Goal: Transaction & Acquisition: Purchase product/service

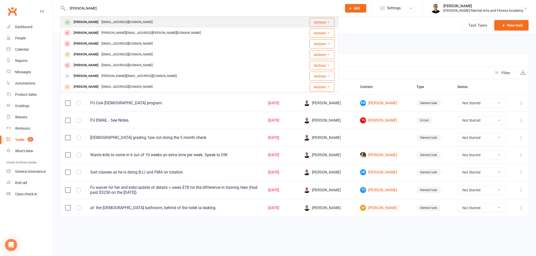
type input "[PERSON_NAME]"
click at [110, 23] on div "[EMAIL_ADDRESS][DOMAIN_NAME]" at bounding box center [127, 22] width 54 height 7
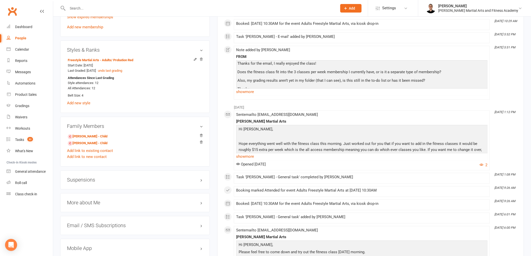
scroll to position [251, 0]
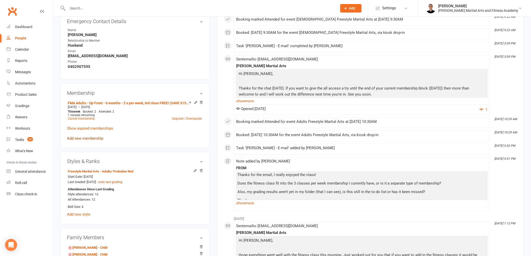
click at [89, 136] on link "Add new membership" at bounding box center [85, 138] width 36 height 5
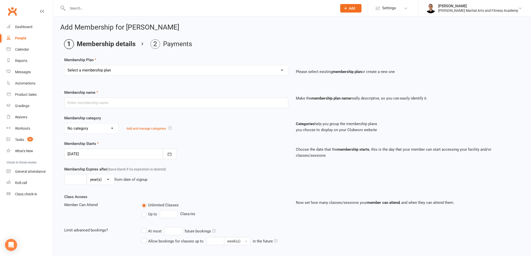
click at [130, 73] on select "Select a membership plan ALL ACCESS Adults - Direct Debit - Weekly - Unlimited …" at bounding box center [177, 70] width 224 height 10
select select "91"
click at [65, 65] on select "Select a membership plan ALL ACCESS Adults - Direct Debit - Weekly - Unlimited …" at bounding box center [177, 70] width 224 height 10
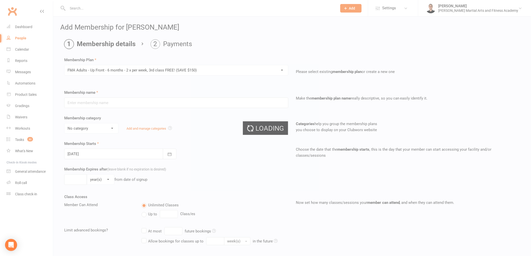
type input "FMA Adults - Up Front - 6 months - 2 x per week, 3rd class FREE! (SAVE $150)"
select select "11"
type input "6"
select select "2"
type input "3"
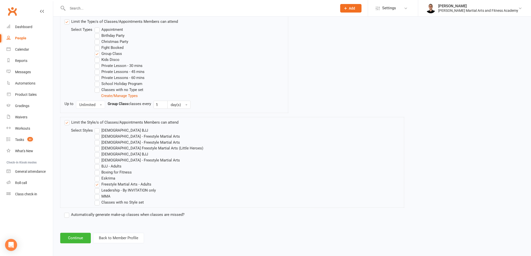
scroll to position [255, 0]
click at [82, 235] on button "Continue" at bounding box center [75, 237] width 31 height 11
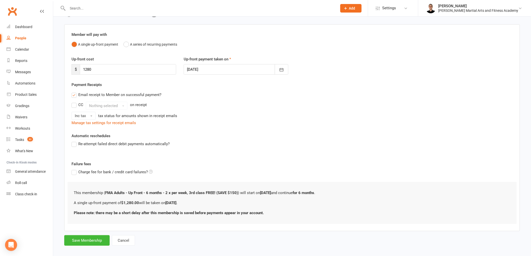
scroll to position [37, 0]
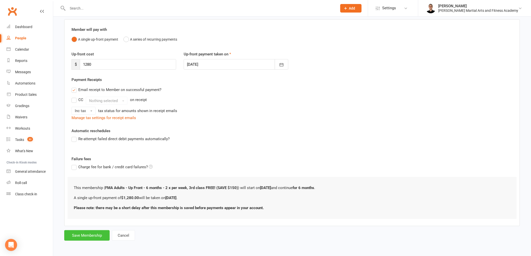
click at [85, 235] on button "Save Membership" at bounding box center [86, 236] width 45 height 11
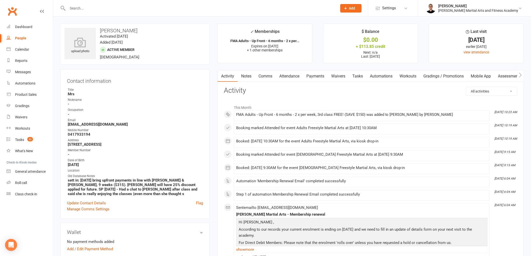
click at [315, 78] on link "Payments" at bounding box center [315, 77] width 25 height 12
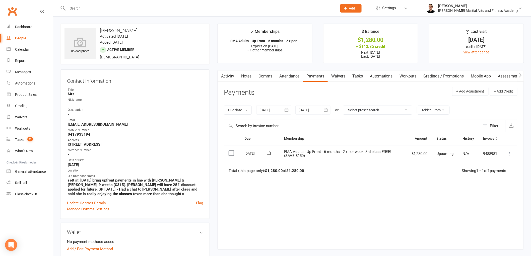
click at [509, 154] on icon at bounding box center [509, 153] width 5 height 5
click at [491, 176] on link "Mark as Paid (POS)" at bounding box center [488, 174] width 50 height 10
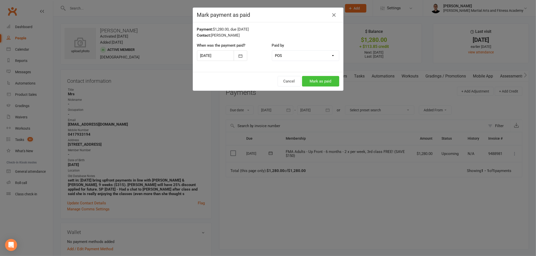
click at [325, 78] on button "Mark as paid" at bounding box center [320, 81] width 37 height 11
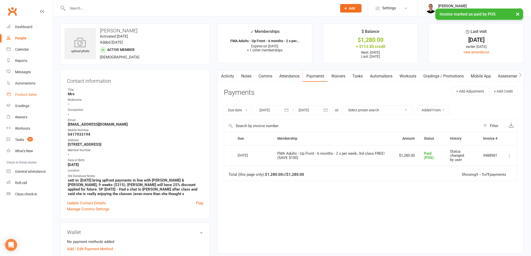
click at [29, 94] on div "Product Sales" at bounding box center [26, 95] width 22 height 4
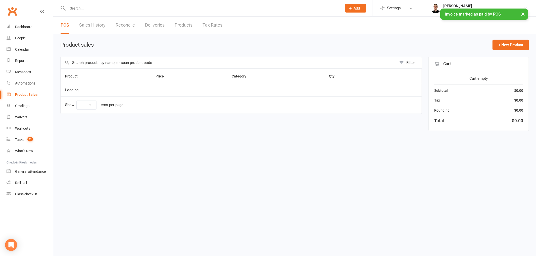
select select "100"
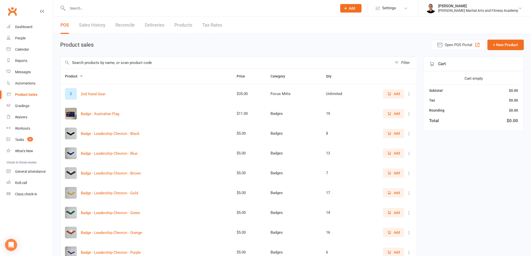
click at [123, 64] on input "text" at bounding box center [227, 63] width 332 height 12
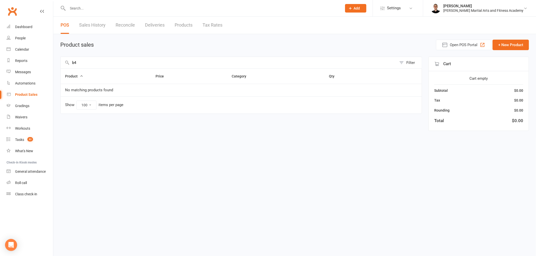
type input "b"
type input "f"
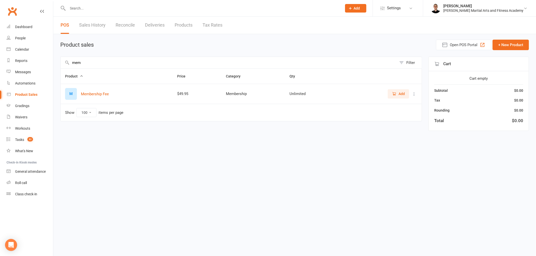
type input "mem"
click at [397, 92] on span "Add" at bounding box center [398, 94] width 13 height 6
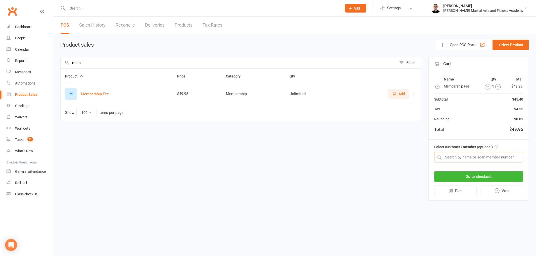
click at [487, 161] on input "text" at bounding box center [478, 157] width 89 height 11
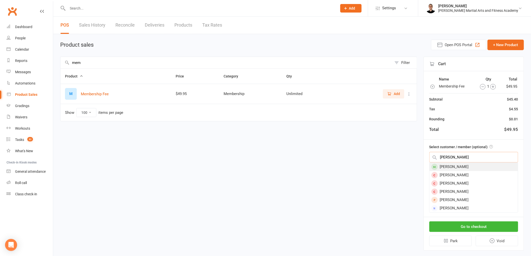
type input "kirsten"
click at [473, 166] on div "Kirsten Mayes" at bounding box center [474, 167] width 88 height 8
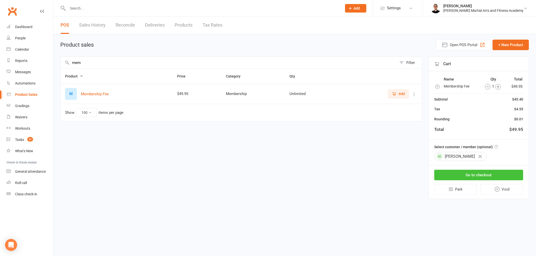
click at [479, 174] on button "Go to checkout" at bounding box center [478, 175] width 89 height 11
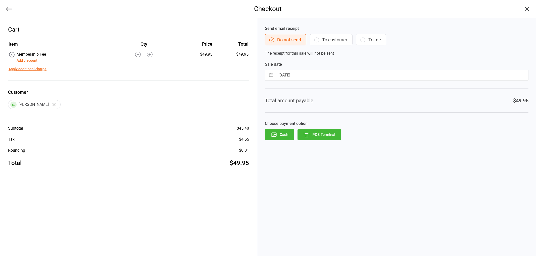
click at [24, 59] on button "Add discount" at bounding box center [27, 60] width 21 height 5
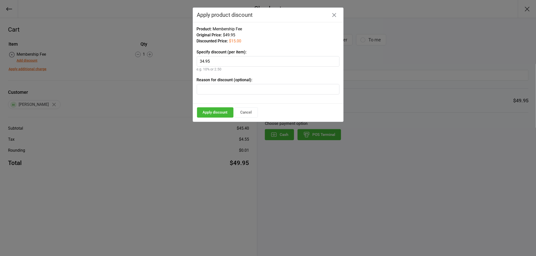
type input "34.95"
click at [227, 88] on input "text" at bounding box center [268, 89] width 143 height 11
click at [216, 110] on button "Apply discount" at bounding box center [215, 112] width 36 height 10
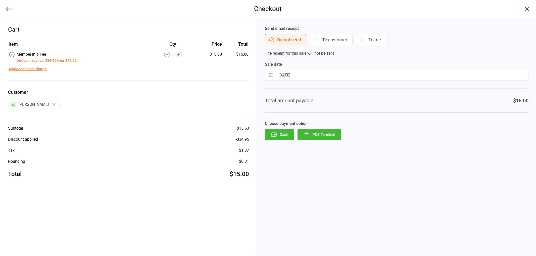
click at [330, 136] on button "POS Terminal" at bounding box center [318, 134] width 43 height 11
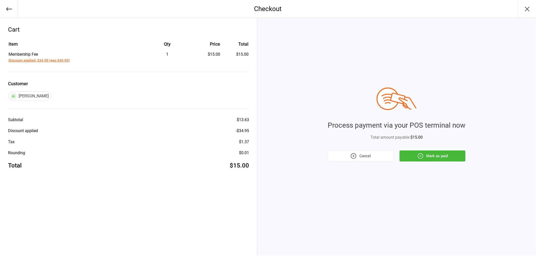
click at [436, 158] on button "Mark as paid" at bounding box center [432, 156] width 66 height 11
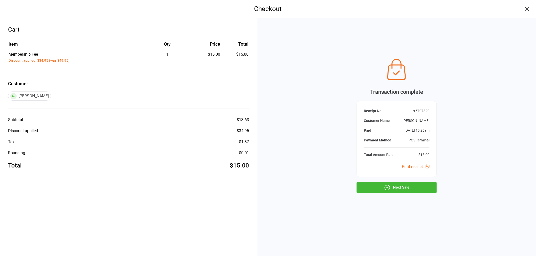
click at [404, 186] on button "Next Sale" at bounding box center [396, 187] width 80 height 11
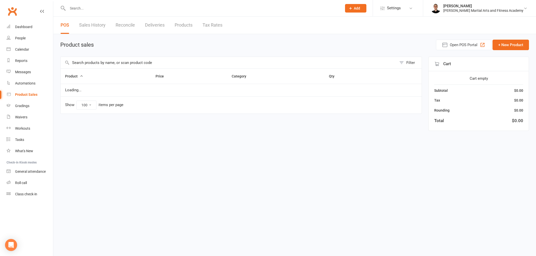
select select "100"
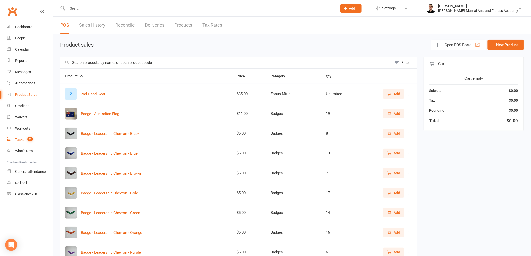
click at [21, 138] on div "Tasks" at bounding box center [19, 140] width 9 height 4
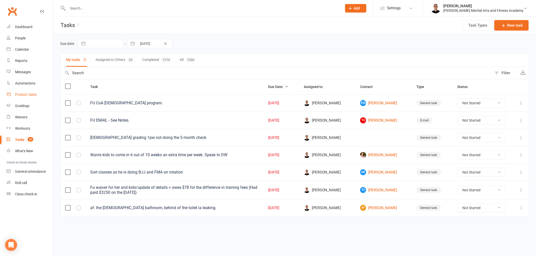
click at [26, 93] on div "Product Sales" at bounding box center [26, 95] width 22 height 4
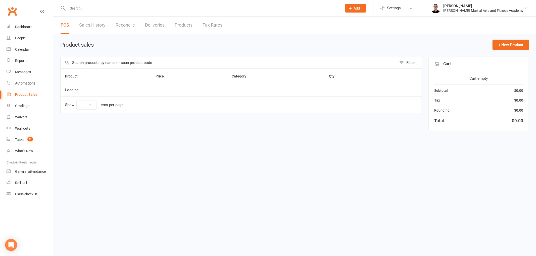
select select "100"
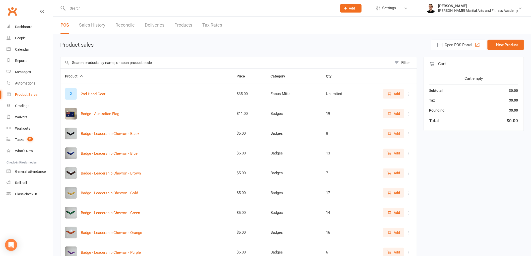
click at [126, 23] on link "Reconcile" at bounding box center [125, 25] width 19 height 17
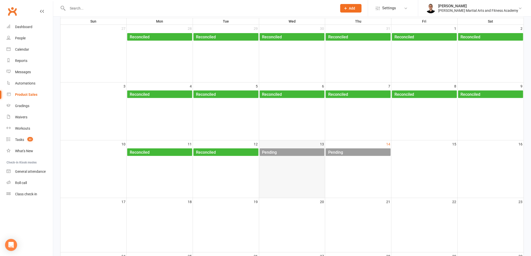
scroll to position [56, 0]
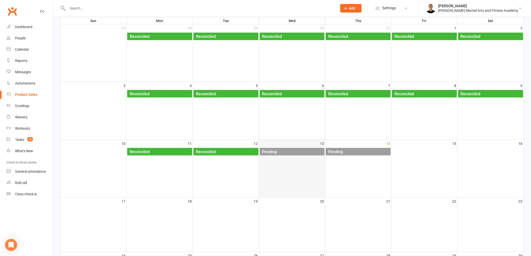
click at [310, 151] on div "Pending" at bounding box center [293, 152] width 63 height 8
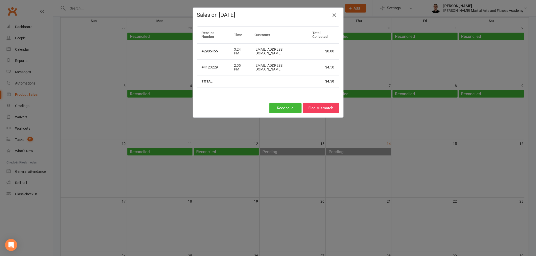
click at [332, 13] on button "button" at bounding box center [334, 15] width 8 height 8
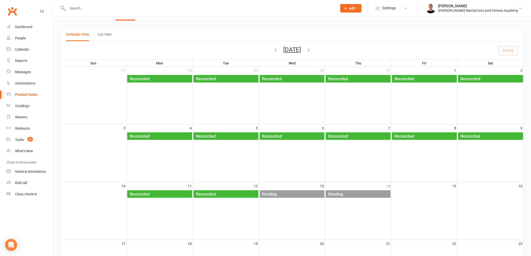
scroll to position [0, 0]
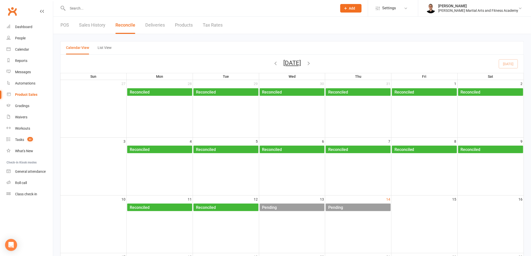
click at [69, 29] on div "POS Sales History Reconcile Deliveries Products Tax Rates" at bounding box center [141, 25] width 177 height 17
click at [67, 25] on link "POS" at bounding box center [65, 25] width 9 height 17
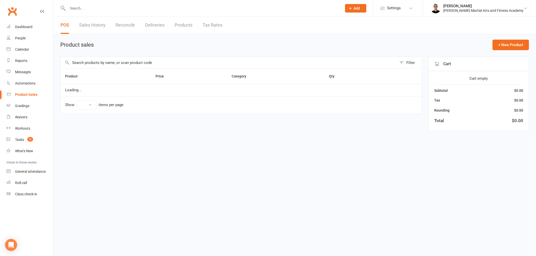
select select "100"
click at [141, 61] on input "text" at bounding box center [229, 63] width 336 height 12
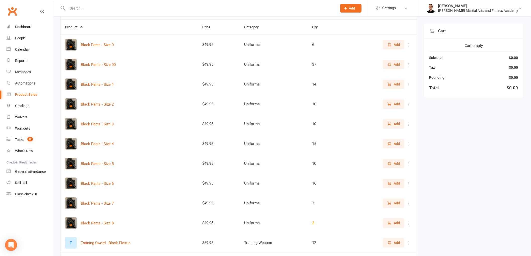
scroll to position [56, 0]
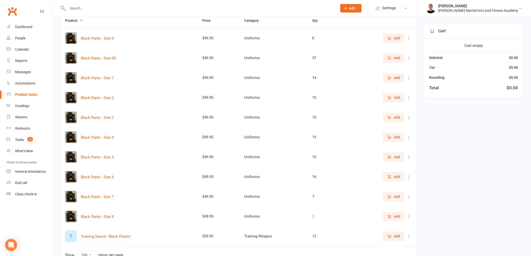
type input "black p"
click at [392, 117] on icon "button" at bounding box center [389, 117] width 5 height 5
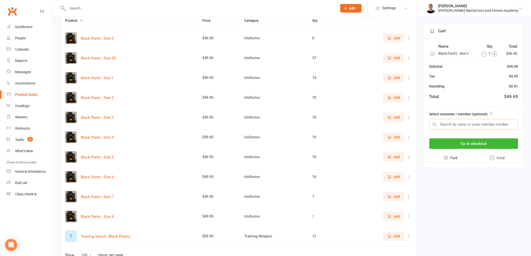
click at [477, 125] on input "text" at bounding box center [474, 124] width 89 height 11
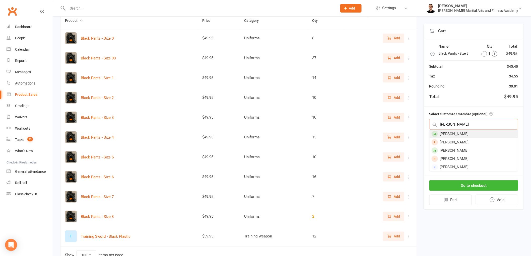
type input "wesley"
click at [449, 134] on div "[PERSON_NAME]" at bounding box center [474, 134] width 88 height 8
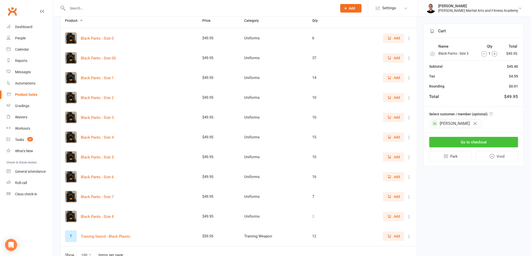
click at [457, 144] on button "Go to checkout" at bounding box center [474, 142] width 89 height 11
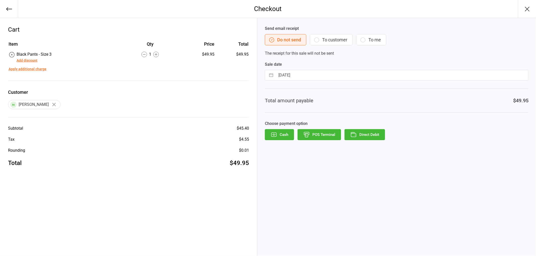
click at [33, 59] on button "Add discount" at bounding box center [27, 60] width 21 height 5
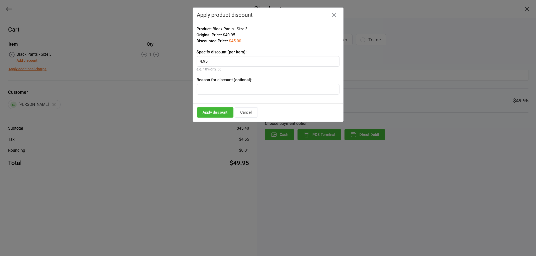
type input "4.95"
click at [212, 113] on button "Apply discount" at bounding box center [215, 112] width 36 height 10
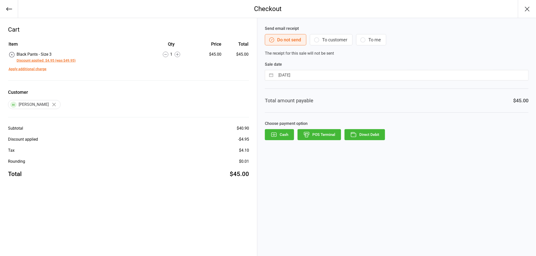
select select "6"
select select "2025"
select select "7"
select select "2025"
select select "8"
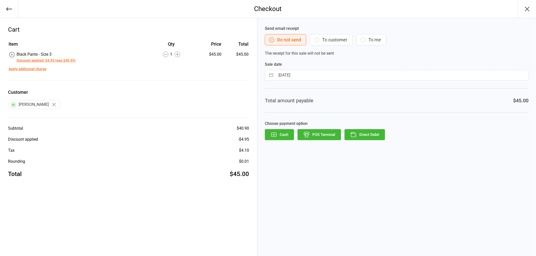
select select "2025"
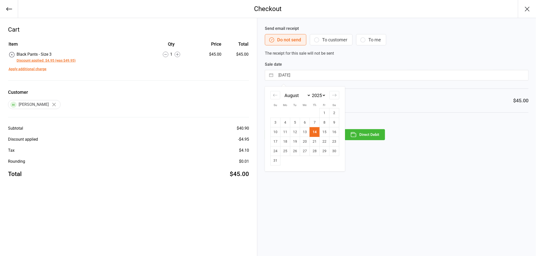
click at [302, 77] on input "[DATE]" at bounding box center [401, 75] width 252 height 10
click at [307, 133] on td "13" at bounding box center [305, 133] width 10 height 10
type input "[DATE]"
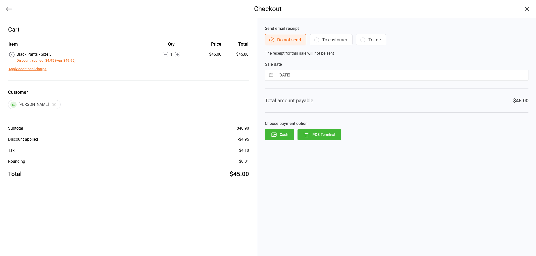
click at [310, 131] on button "POS Terminal" at bounding box center [318, 134] width 43 height 11
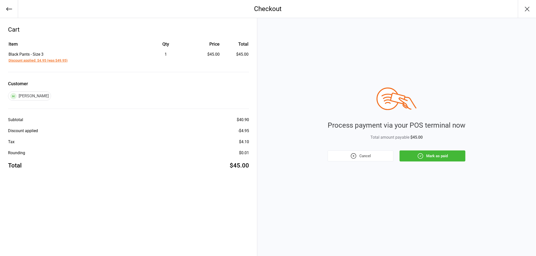
click at [428, 151] on button "Mark as paid" at bounding box center [432, 156] width 66 height 11
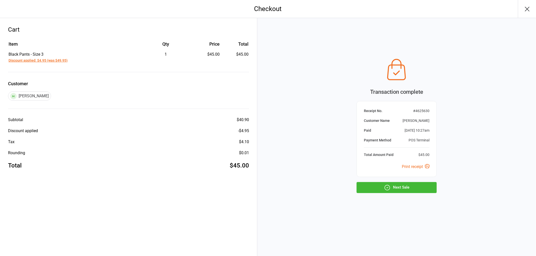
click at [420, 183] on button "Next Sale" at bounding box center [396, 187] width 80 height 11
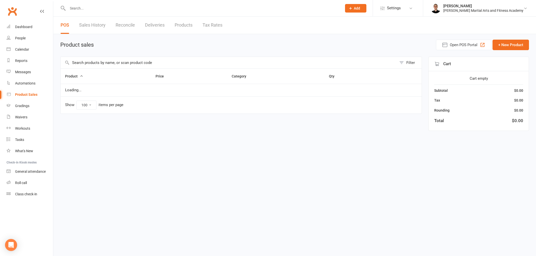
select select "100"
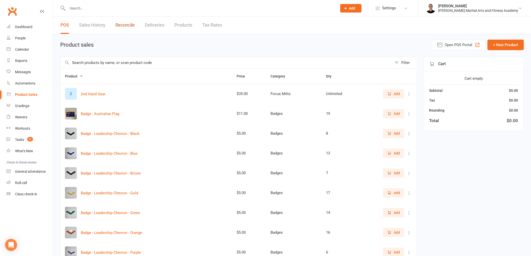
click at [118, 24] on link "Reconcile" at bounding box center [125, 25] width 19 height 17
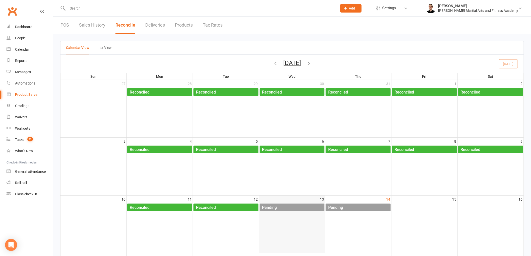
click at [309, 205] on div "Pending" at bounding box center [293, 208] width 63 height 8
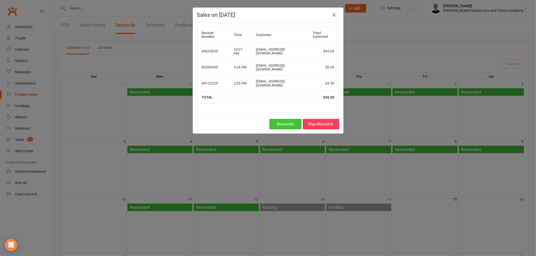
click at [281, 119] on button "Reconcile" at bounding box center [285, 124] width 32 height 11
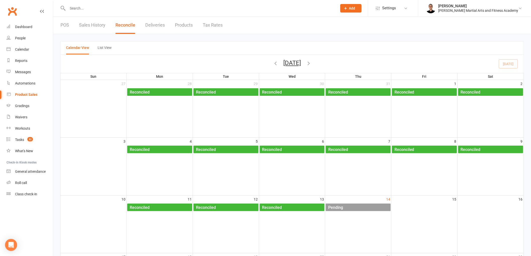
click at [133, 6] on input "text" at bounding box center [200, 8] width 268 height 7
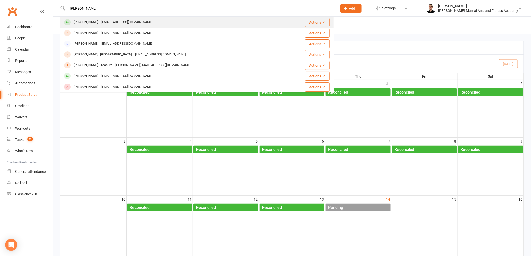
type input "[PERSON_NAME]"
click at [120, 23] on div "[EMAIL_ADDRESS][DOMAIN_NAME]" at bounding box center [127, 22] width 54 height 7
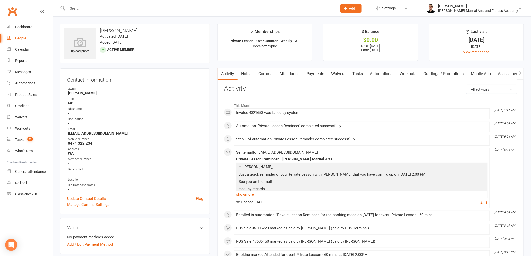
click at [315, 75] on link "Payments" at bounding box center [315, 74] width 25 height 12
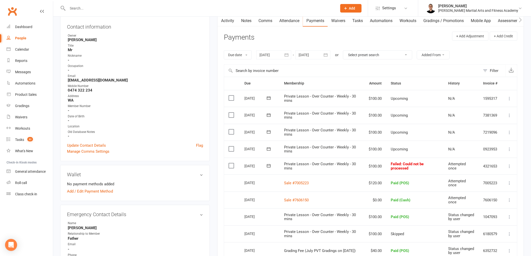
scroll to position [56, 0]
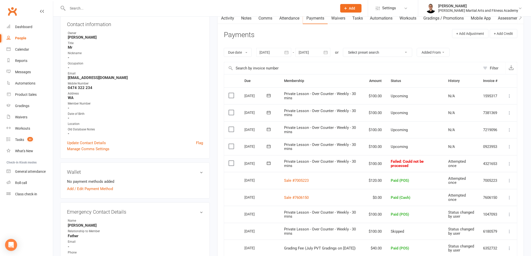
click at [510, 163] on icon at bounding box center [509, 163] width 5 height 5
click at [497, 183] on link "Mark as Paid (POS)" at bounding box center [488, 184] width 50 height 10
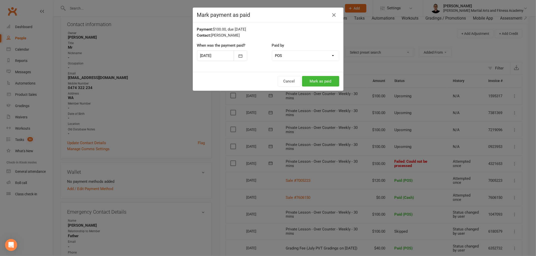
click at [220, 55] on div at bounding box center [222, 55] width 50 height 11
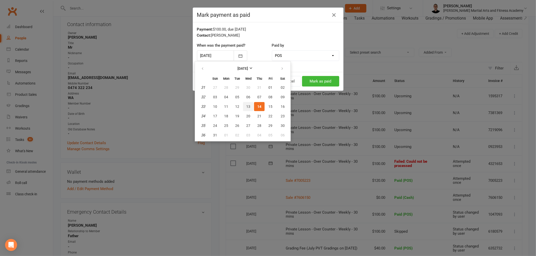
click at [246, 105] on span "13" at bounding box center [248, 107] width 4 height 4
type input "[DATE]"
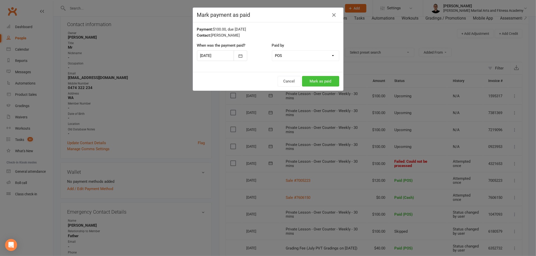
click at [329, 79] on button "Mark as paid" at bounding box center [320, 81] width 37 height 11
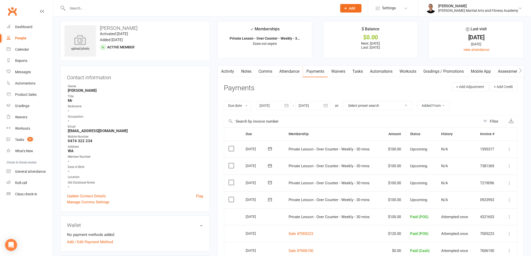
scroll to position [0, 0]
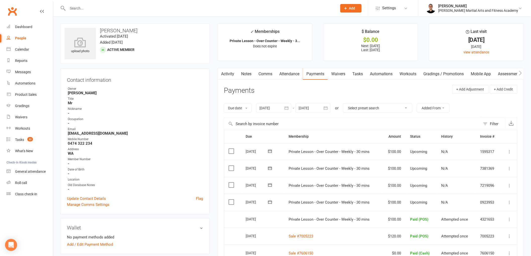
click at [106, 6] on input "text" at bounding box center [200, 8] width 268 height 7
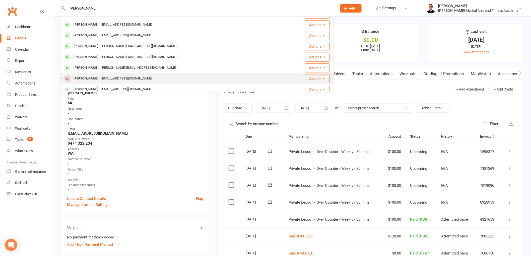
scroll to position [139, 0]
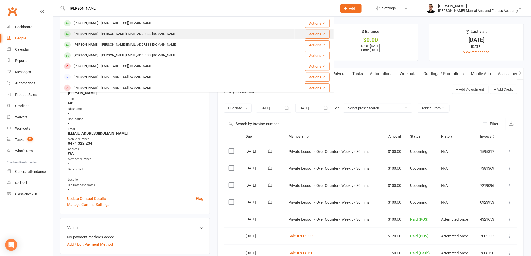
type input "[PERSON_NAME]"
click at [106, 34] on div "[PERSON_NAME][EMAIL_ADDRESS][DOMAIN_NAME]" at bounding box center [139, 33] width 78 height 7
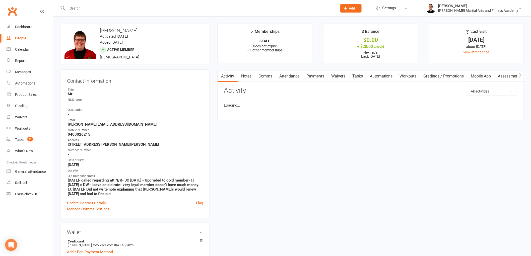
click at [126, 8] on input "text" at bounding box center [200, 8] width 268 height 7
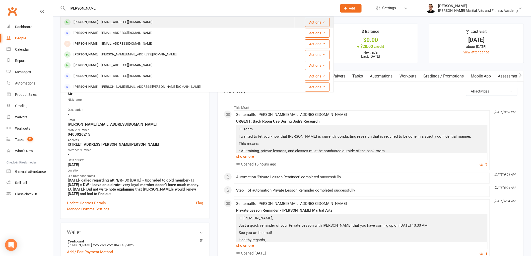
type input "[PERSON_NAME]"
click at [110, 20] on div "[EMAIL_ADDRESS][DOMAIN_NAME]" at bounding box center [127, 22] width 54 height 7
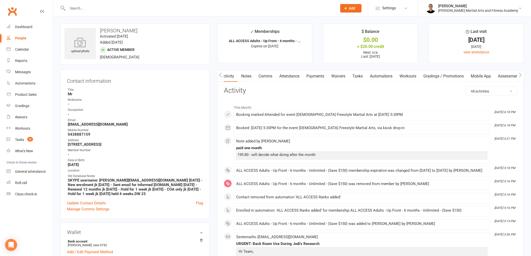
scroll to position [0, 1]
click at [308, 76] on link "Payments" at bounding box center [315, 77] width 25 height 12
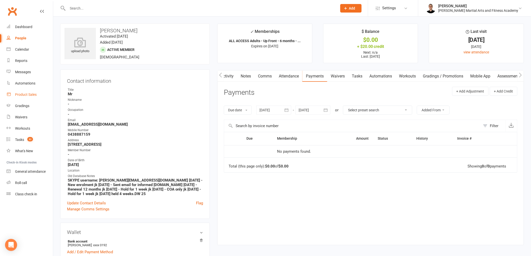
click at [24, 94] on div "Product Sales" at bounding box center [26, 95] width 22 height 4
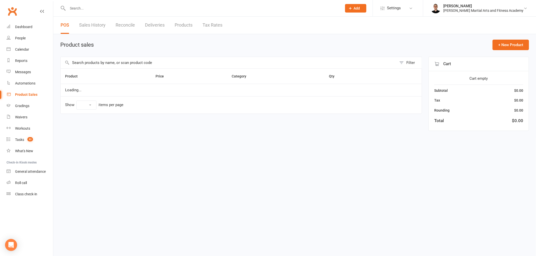
select select "100"
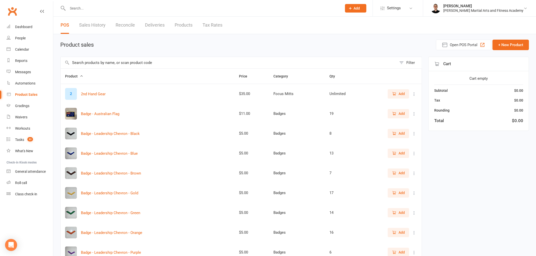
click at [123, 67] on input "text" at bounding box center [229, 63] width 336 height 12
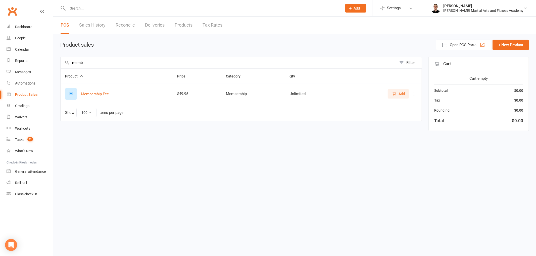
type input "memb"
click at [403, 96] on span "Add" at bounding box center [401, 94] width 6 height 6
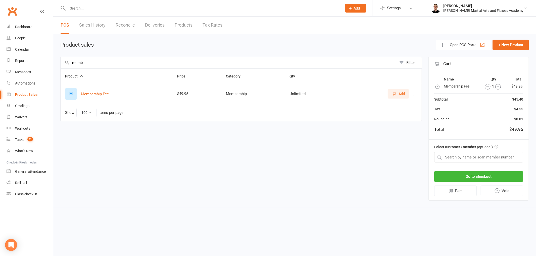
click at [499, 86] on icon "button" at bounding box center [498, 87] width 6 height 6
click at [495, 89] on icon "button" at bounding box center [496, 87] width 6 height 6
click at [465, 155] on input "text" at bounding box center [478, 157] width 89 height 11
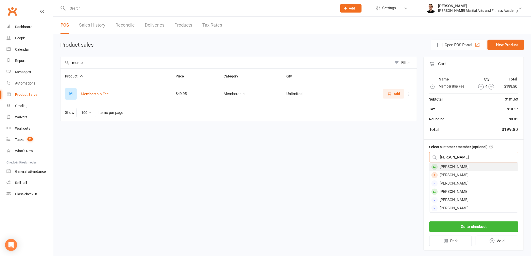
type input "[PERSON_NAME]"
click at [474, 163] on div "[PERSON_NAME]" at bounding box center [474, 167] width 88 height 8
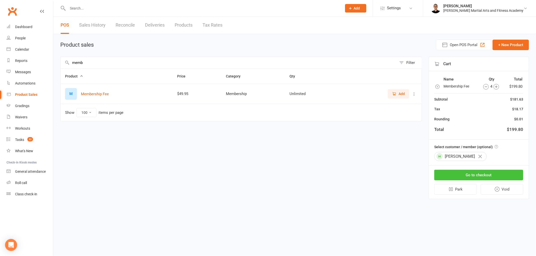
click at [476, 175] on button "Go to checkout" at bounding box center [478, 175] width 89 height 11
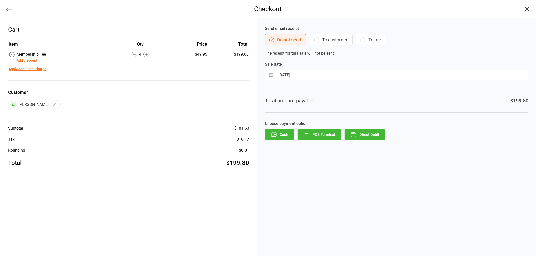
click at [312, 77] on input "14 Aug 2025" at bounding box center [401, 75] width 252 height 10
select select "6"
select select "2025"
select select "7"
select select "2025"
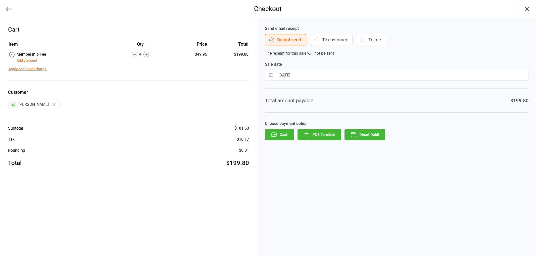
select select "8"
select select "2025"
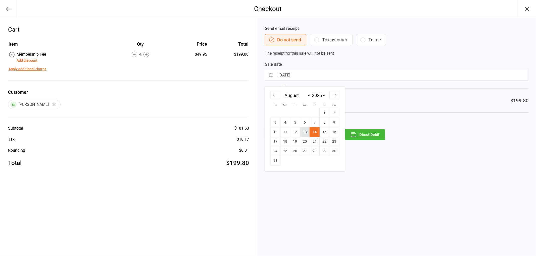
click at [307, 128] on td "13" at bounding box center [305, 133] width 10 height 10
type input "[DATE]"
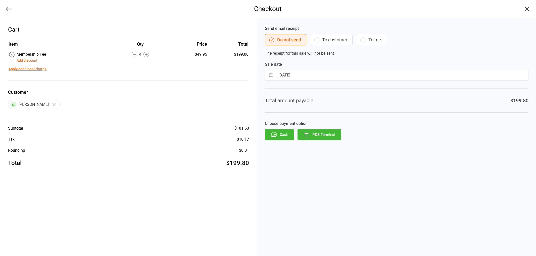
click at [330, 134] on button "POS Terminal" at bounding box center [318, 134] width 43 height 11
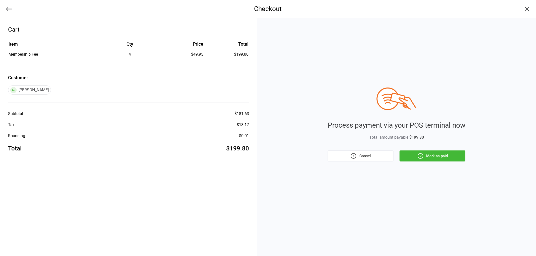
click at [437, 155] on button "Mark as paid" at bounding box center [432, 156] width 66 height 11
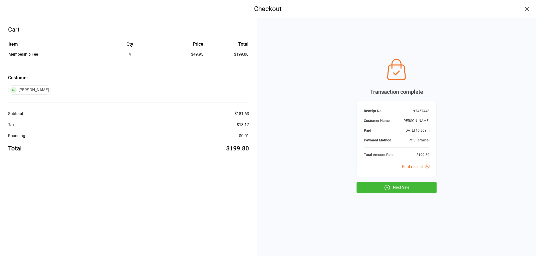
click at [403, 187] on button "Next Sale" at bounding box center [396, 187] width 80 height 11
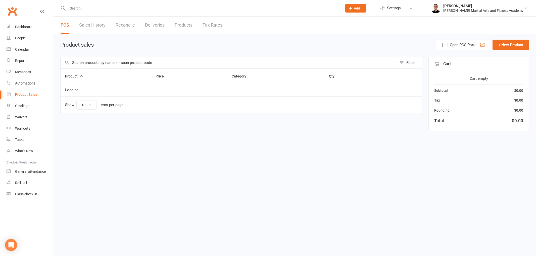
select select "100"
